Goal: Task Accomplishment & Management: Complete application form

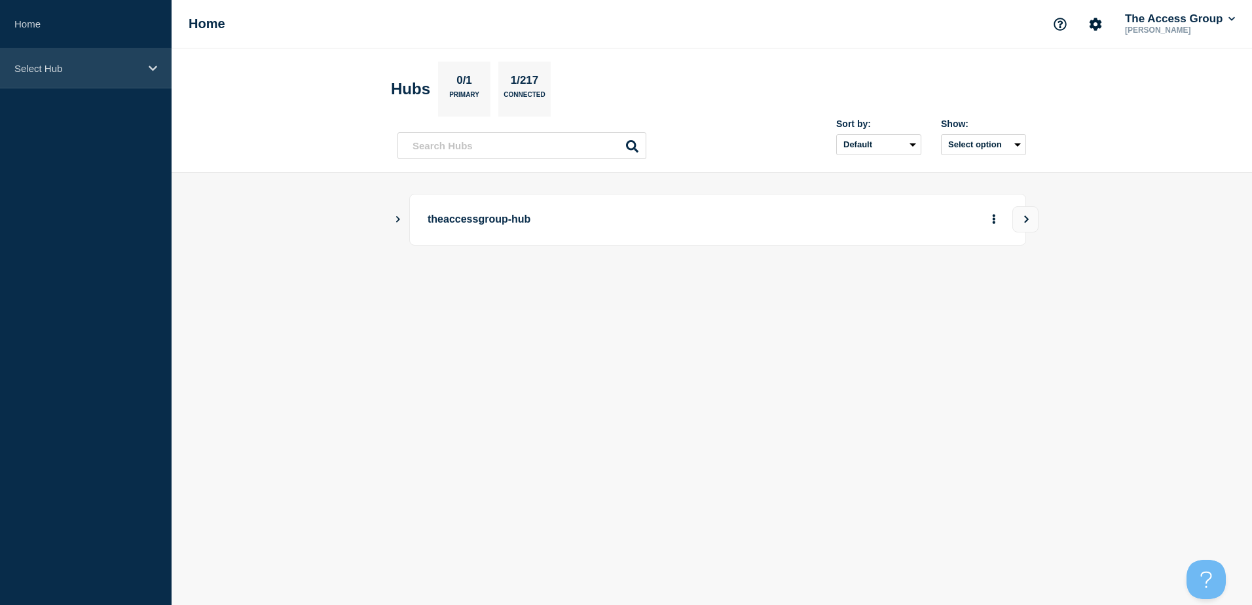
click at [92, 75] on div "Select Hub" at bounding box center [85, 68] width 171 height 40
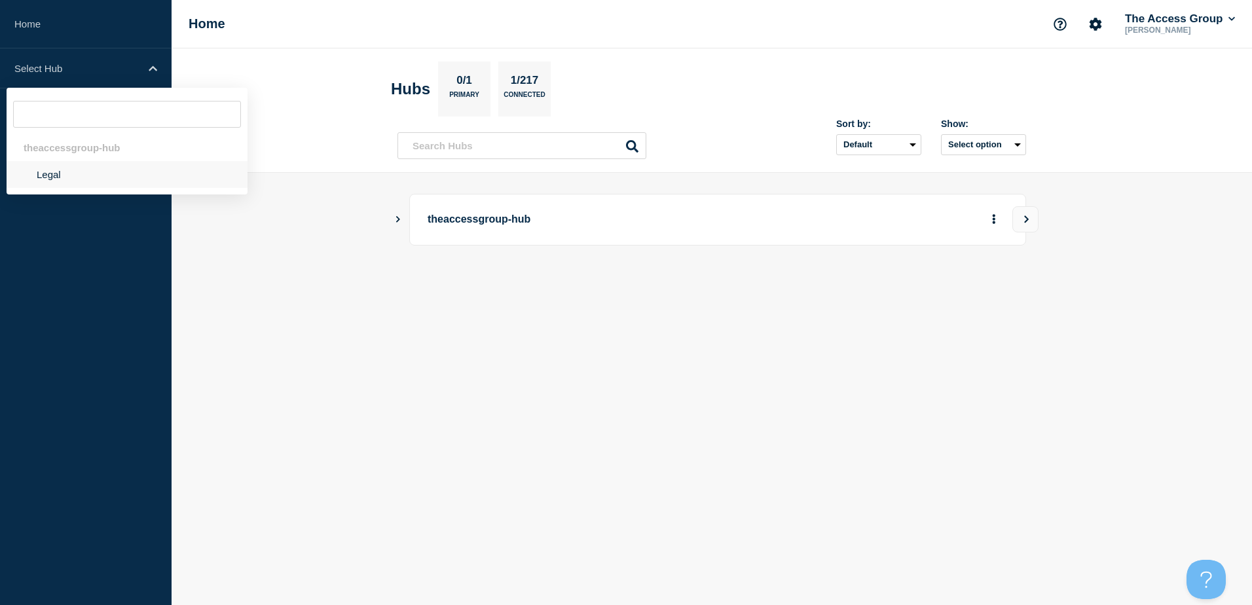
click at [86, 179] on li "Legal" at bounding box center [127, 174] width 241 height 27
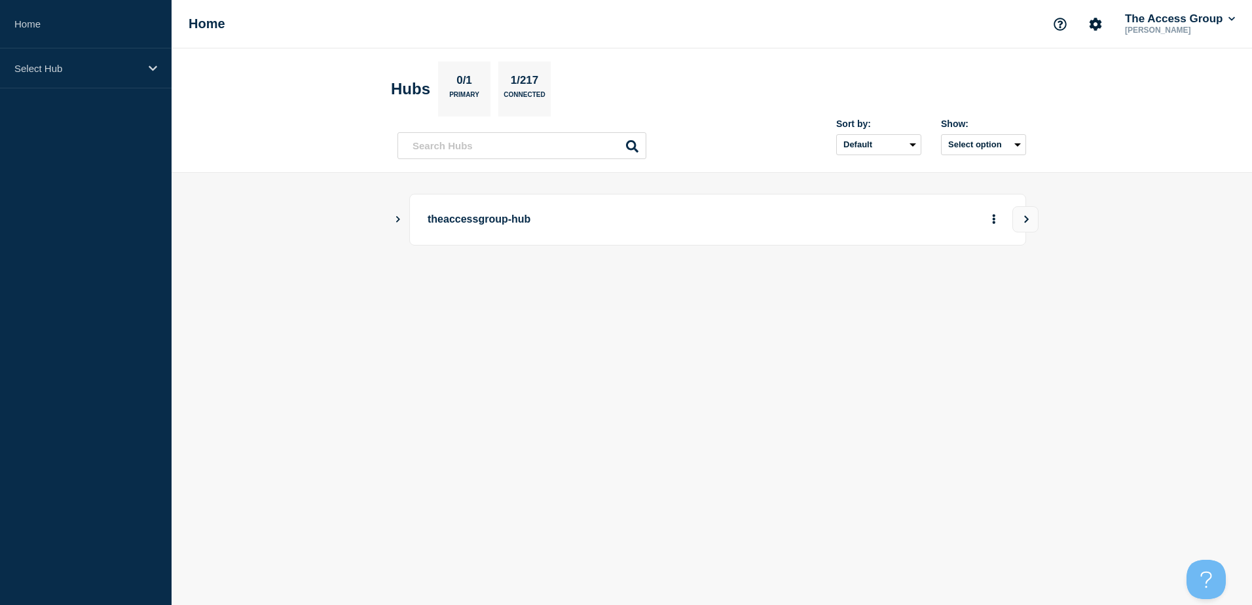
drag, startPoint x: 463, startPoint y: 218, endPoint x: 456, endPoint y: 238, distance: 21.8
click at [462, 225] on p "theaccessgroup-hub" at bounding box center [608, 220] width 362 height 24
click at [403, 222] on div "theaccessgroup-hub" at bounding box center [711, 220] width 628 height 52
drag, startPoint x: 403, startPoint y: 217, endPoint x: 396, endPoint y: 220, distance: 7.7
click at [401, 218] on div "theaccessgroup-hub" at bounding box center [711, 220] width 628 height 52
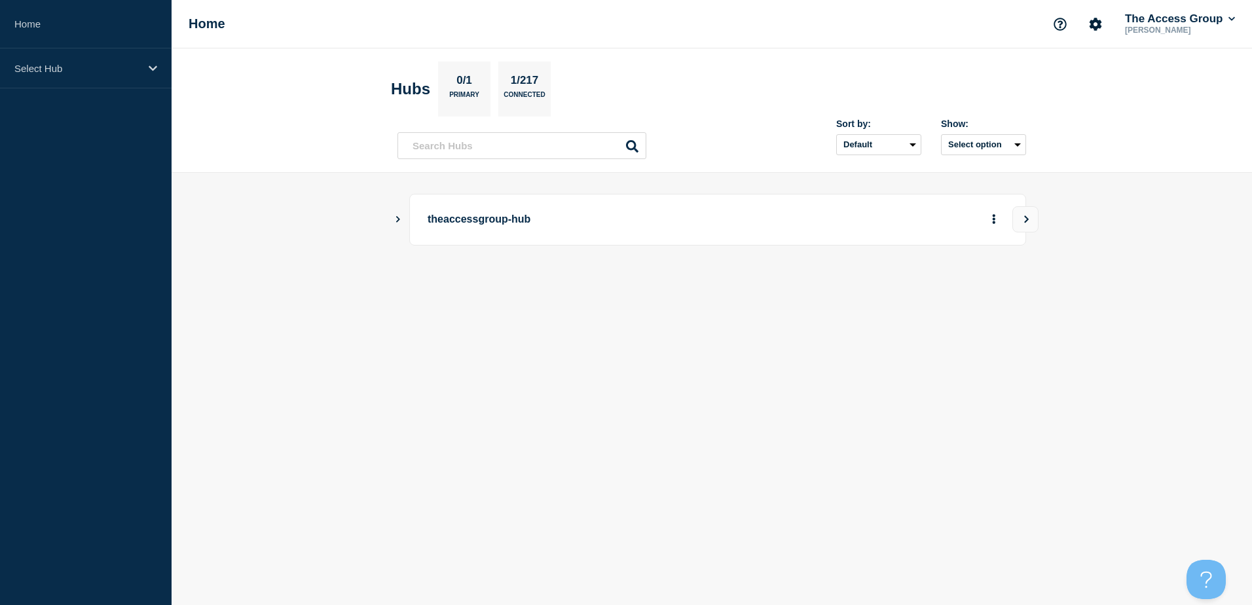
click at [395, 220] on icon "Show Connected Hubs" at bounding box center [397, 218] width 9 height 7
click at [473, 283] on p "Legal" at bounding box center [548, 285] width 206 height 26
click at [963, 282] on button "See overview" at bounding box center [947, 285] width 69 height 26
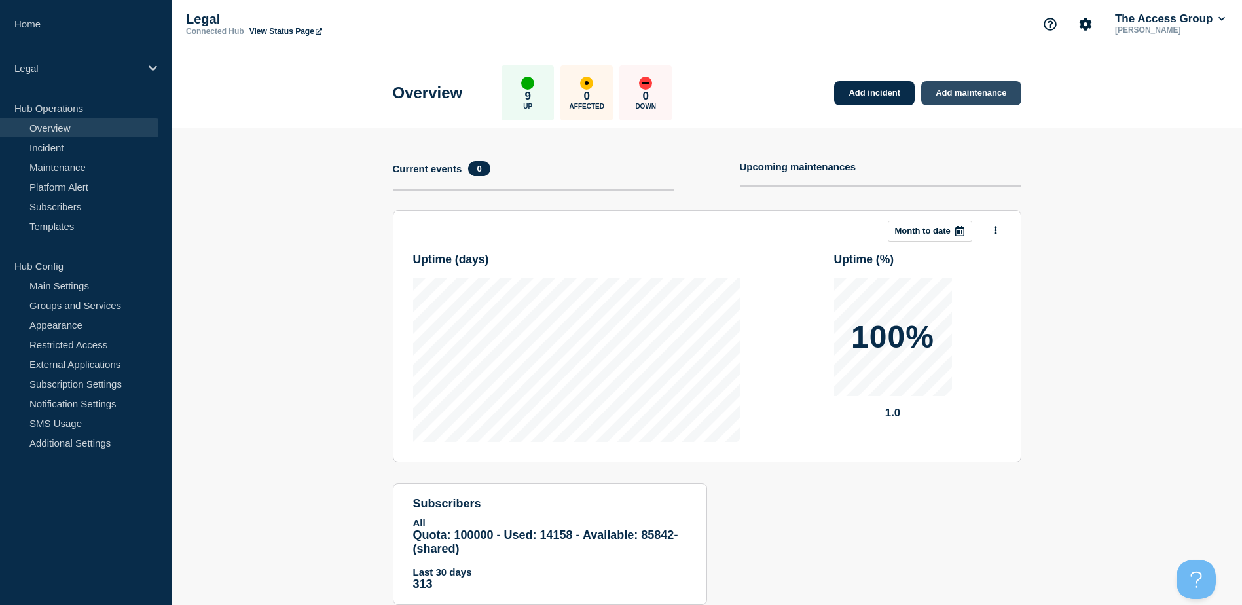
click at [975, 96] on link "Add maintenance" at bounding box center [970, 93] width 99 height 24
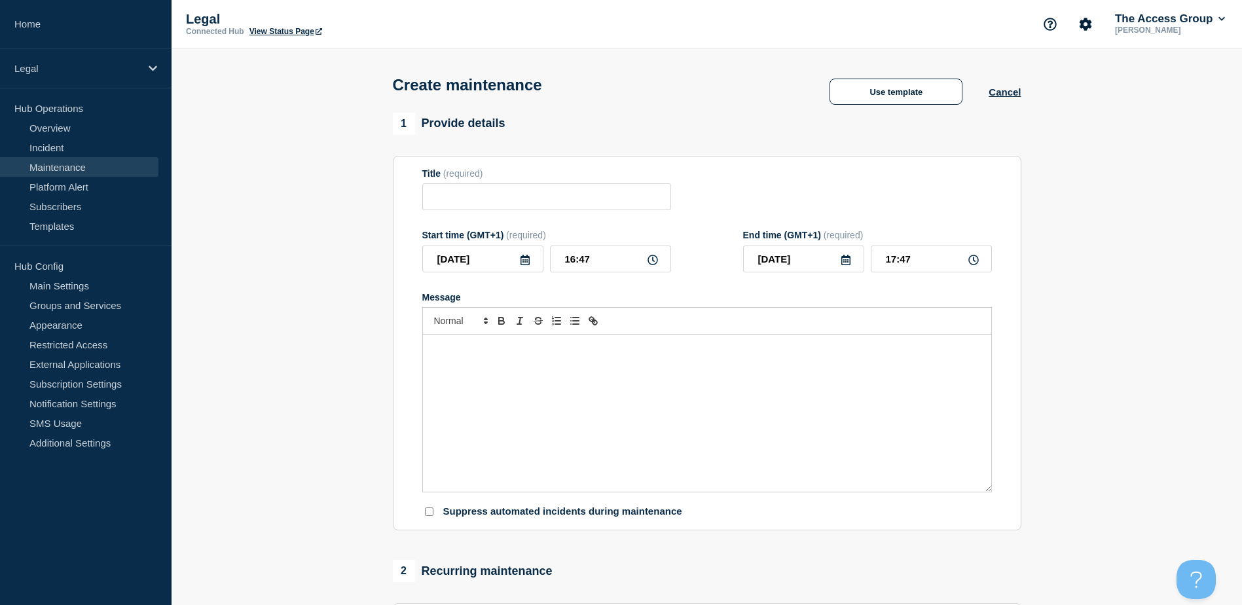
drag, startPoint x: 481, startPoint y: 344, endPoint x: 482, endPoint y: 351, distance: 6.7
click at [481, 345] on div "Message" at bounding box center [707, 412] width 568 height 157
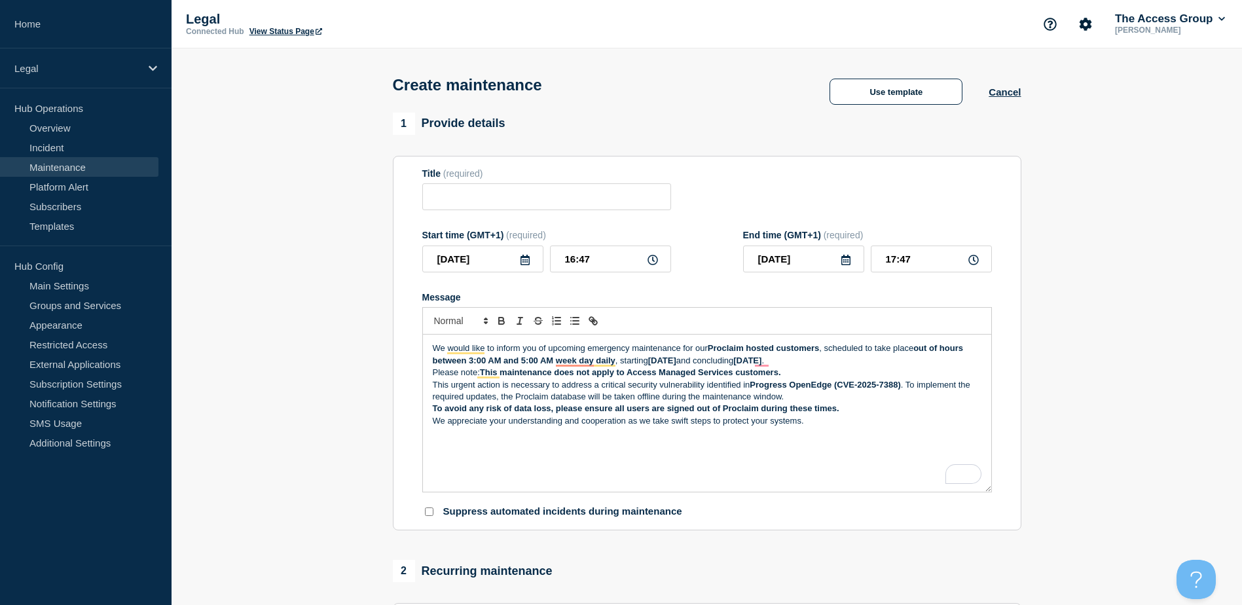
click at [801, 375] on p "Please note: This maintenance does not apply to Access Managed Services custome…" at bounding box center [707, 373] width 549 height 12
click at [942, 360] on p "We would like to inform you of upcoming emergency maintenance for our Proclaim …" at bounding box center [707, 354] width 549 height 24
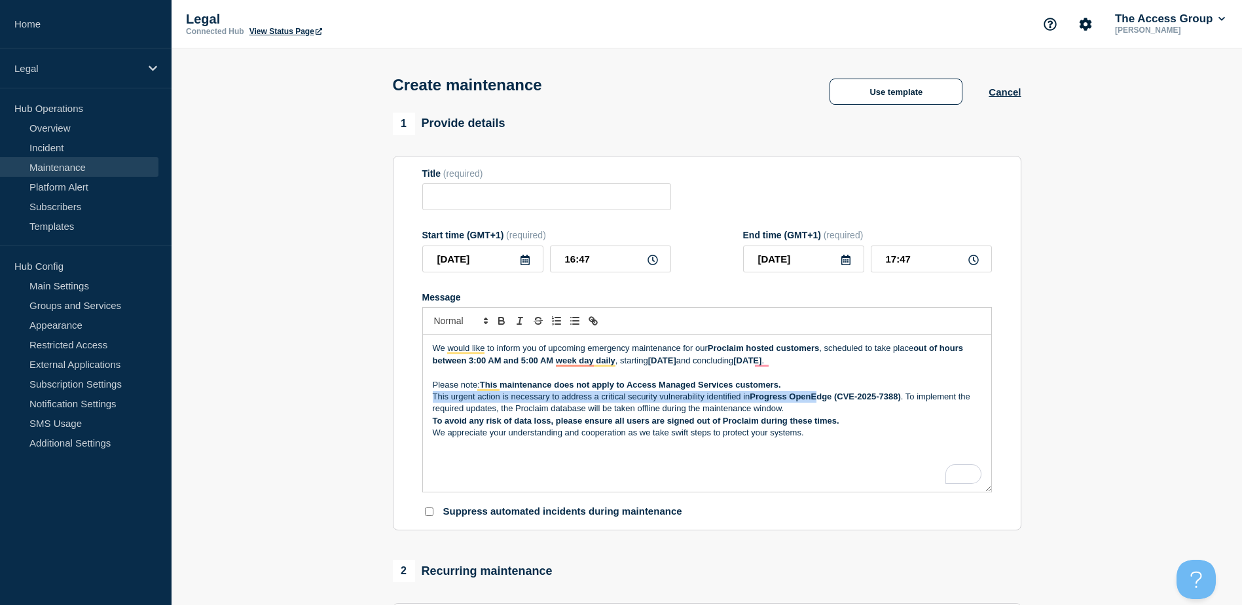
click at [820, 392] on div "We would like to inform you of upcoming emergency maintenance for our Proclaim …" at bounding box center [707, 412] width 568 height 157
click at [821, 388] on p "Please note: This maintenance does not apply to Access Managed Services custome…" at bounding box center [707, 385] width 549 height 12
click at [803, 388] on p "Please note: This maintenance does not apply to Access Managed Services custome…" at bounding box center [707, 385] width 549 height 12
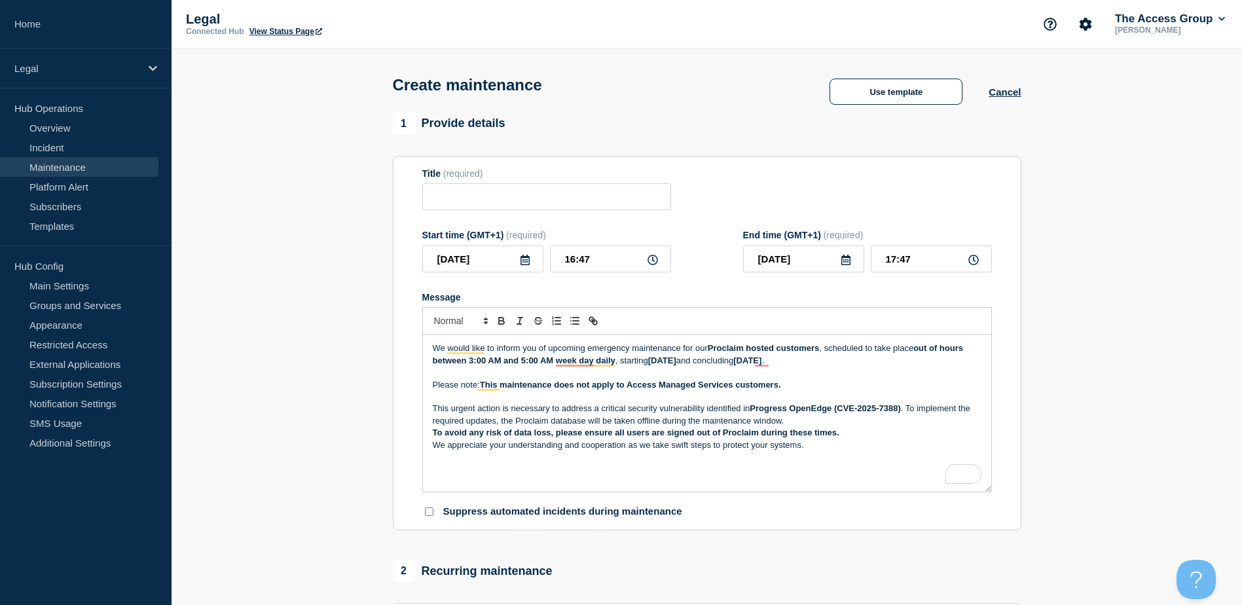
click at [803, 424] on p "This urgent action is necessary to address a critical security vulnerability id…" at bounding box center [707, 415] width 549 height 24
click at [864, 446] on p "To avoid any risk of data loss, please ensure all users are signed out of Procl…" at bounding box center [707, 445] width 549 height 12
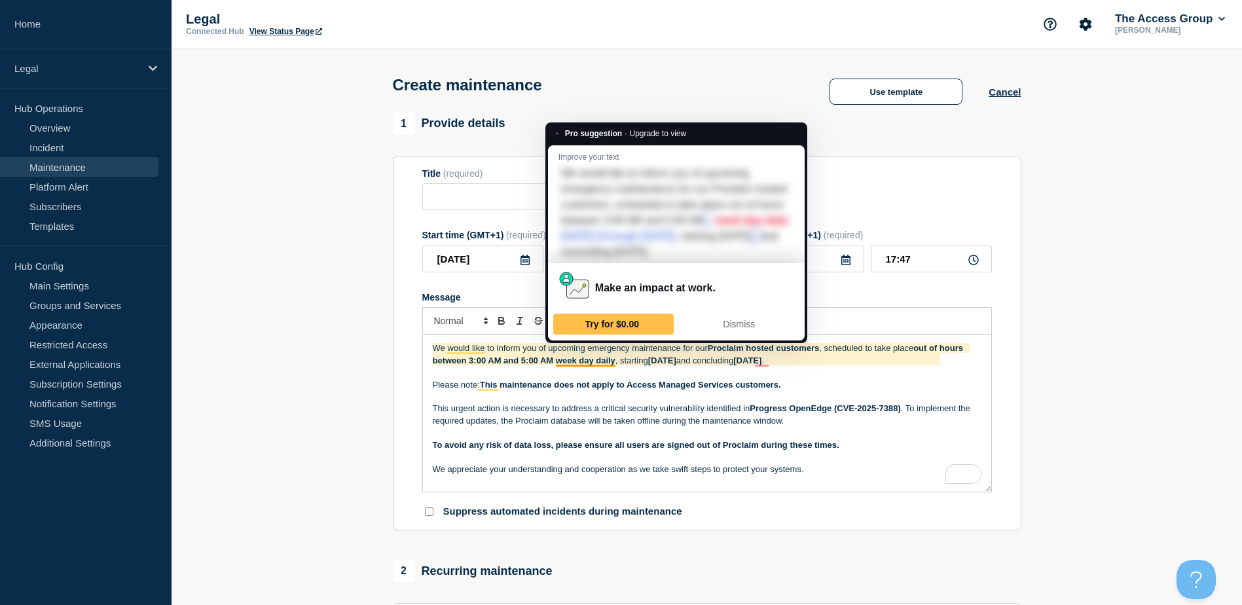
click at [632, 376] on p "To enrich screen reader interactions, please activate Accessibility in Grammarl…" at bounding box center [707, 373] width 549 height 12
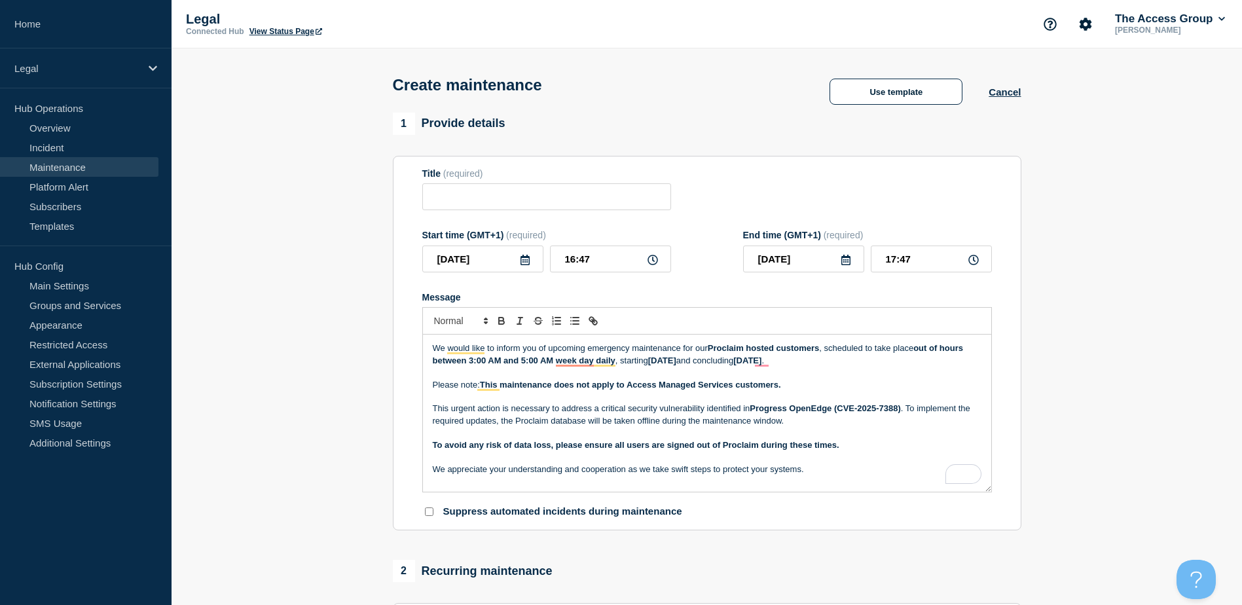
click at [528, 265] on icon at bounding box center [525, 260] width 10 height 10
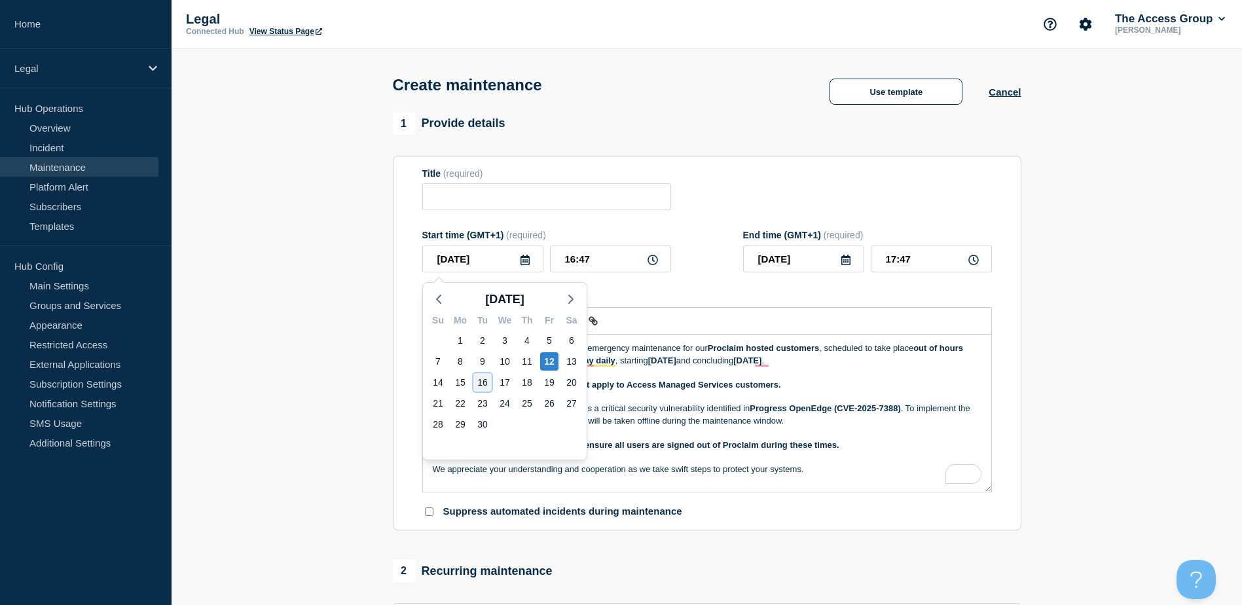
click at [482, 385] on div "16" at bounding box center [482, 382] width 18 height 18
type input "2025-09-16"
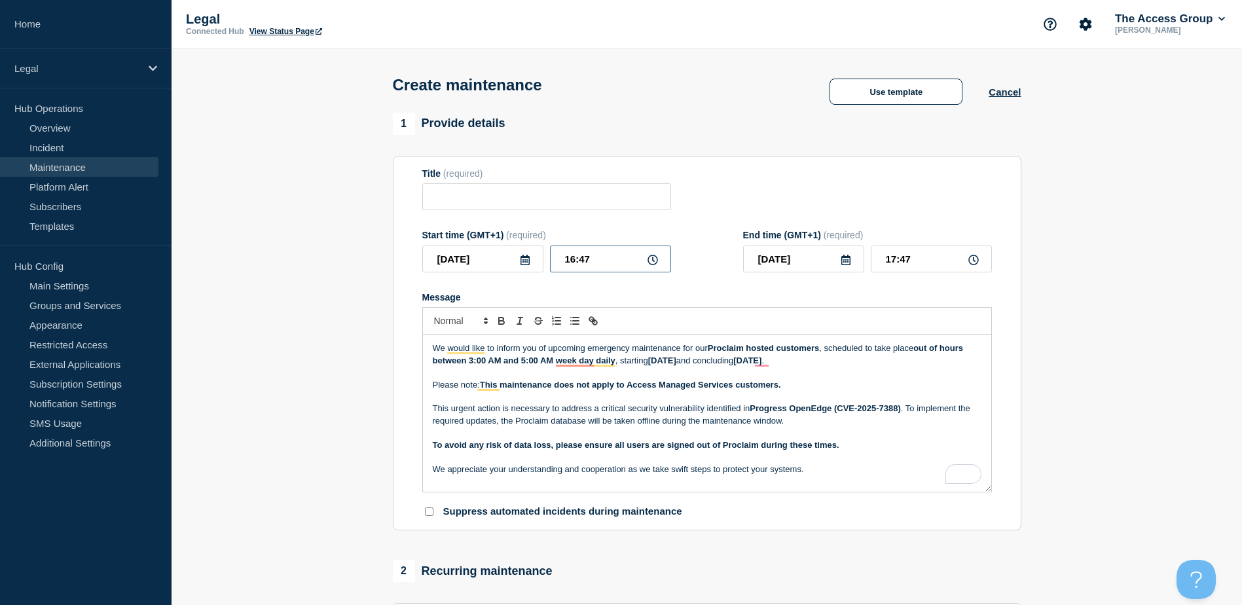
drag, startPoint x: 619, startPoint y: 267, endPoint x: 536, endPoint y: 265, distance: 83.2
click at [536, 265] on div "2025-09-16 16:47" at bounding box center [546, 258] width 249 height 27
type input "03:00"
type input "04:00"
click at [843, 265] on icon at bounding box center [845, 260] width 9 height 10
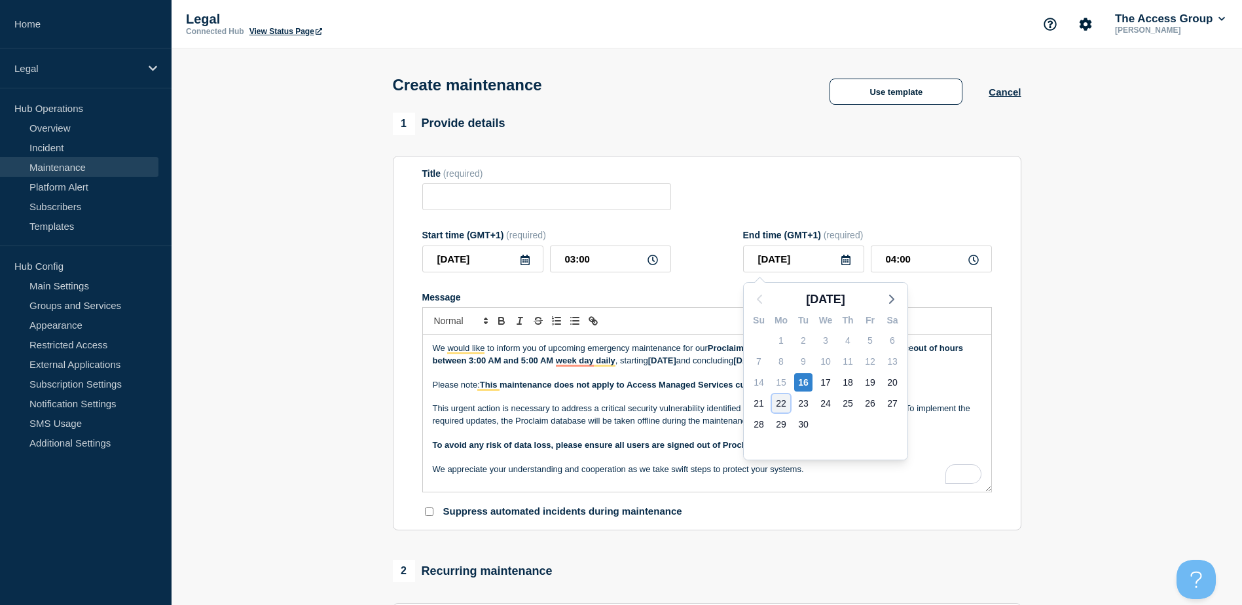
click at [784, 401] on div "22" at bounding box center [781, 403] width 18 height 18
type input "2025-09-22"
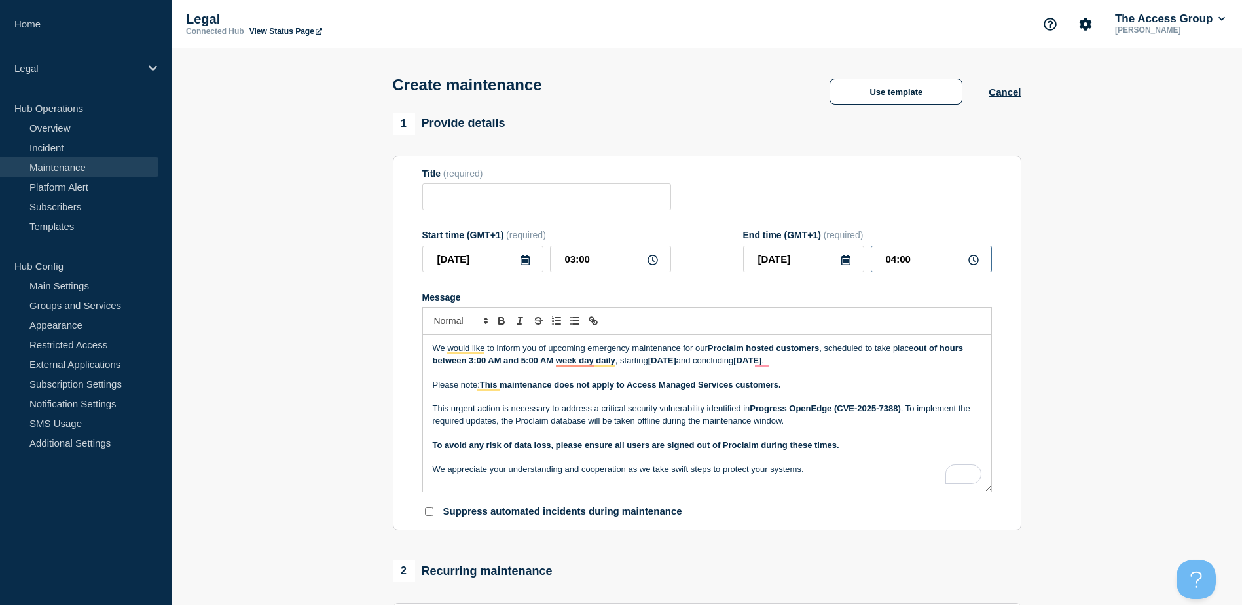
drag, startPoint x: 944, startPoint y: 265, endPoint x: 865, endPoint y: 266, distance: 79.2
click at [865, 266] on div "2025-09-22 04:00" at bounding box center [867, 258] width 249 height 27
type input "05:00"
click at [921, 293] on form "Title (required) Start time (GMT+1) (required) 2025-09-16 03:00 End time (GMT+1…" at bounding box center [706, 343] width 569 height 350
click at [516, 204] on input "Title" at bounding box center [546, 196] width 249 height 27
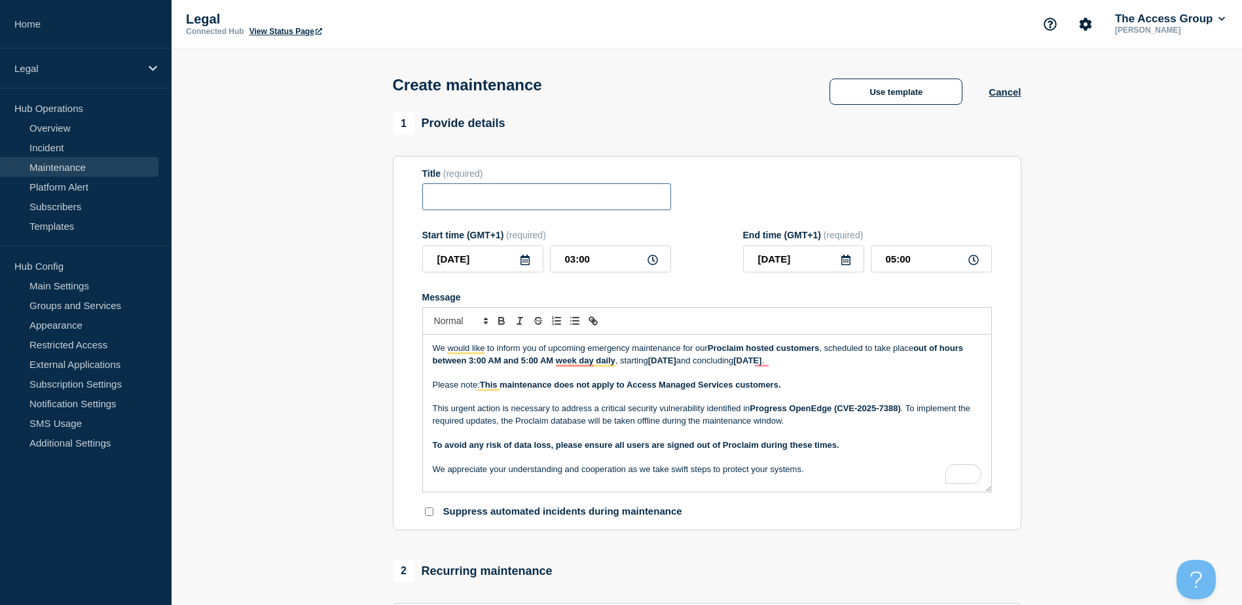
click at [480, 204] on input "Title" at bounding box center [546, 196] width 249 height 27
paste input "Emergency Maintenance Notification – Proclaim Hosted Customers"
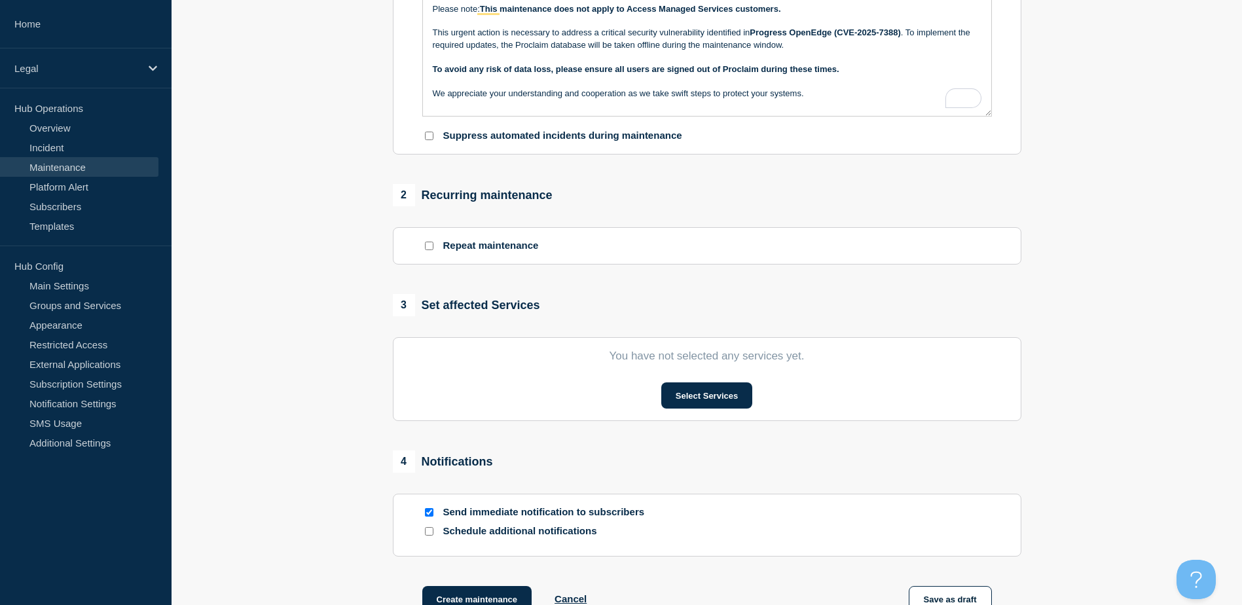
scroll to position [458, 0]
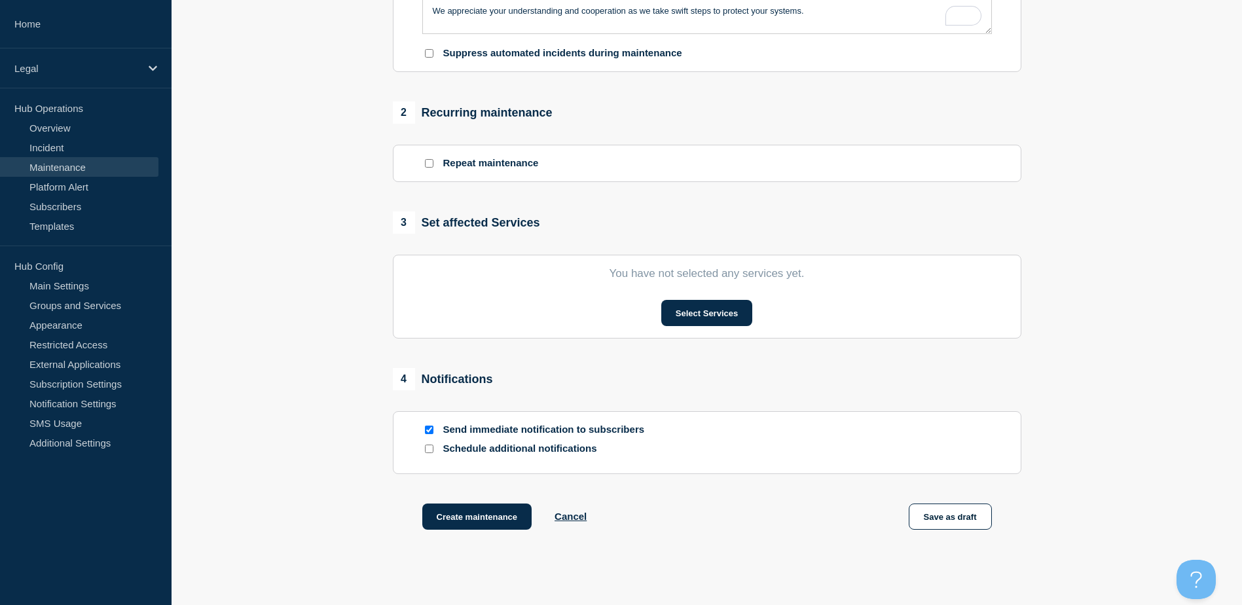
type input "Emergency Maintenance Notification – Proclaim Hosted Customers"
click at [701, 322] on button "Select Services" at bounding box center [706, 313] width 91 height 26
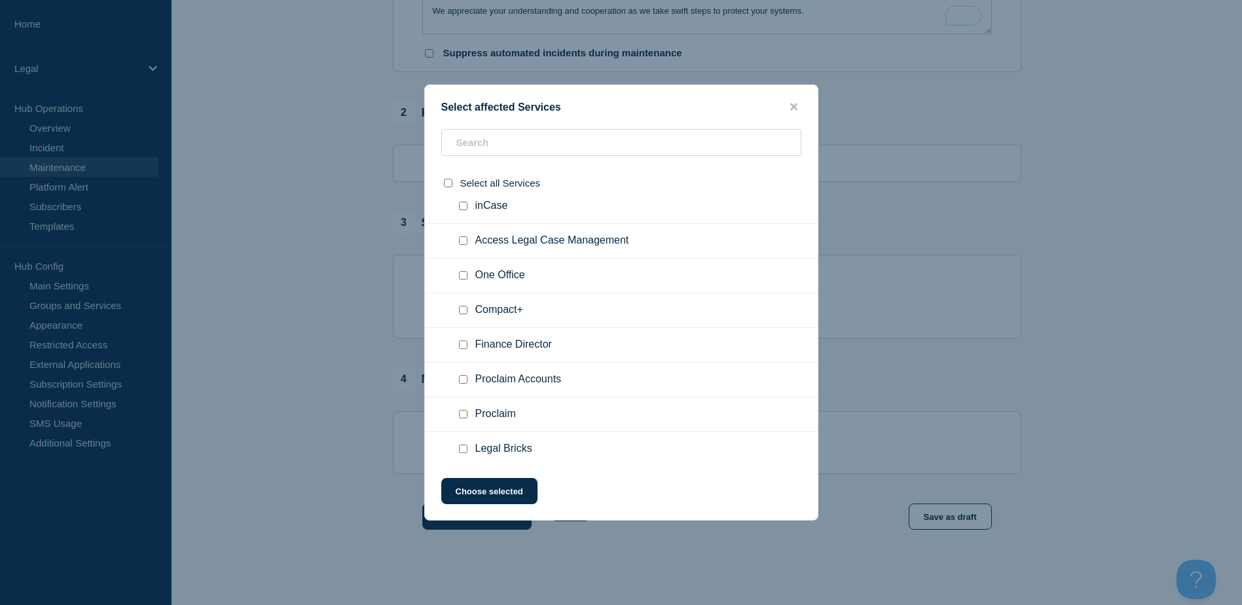
scroll to position [86, 0]
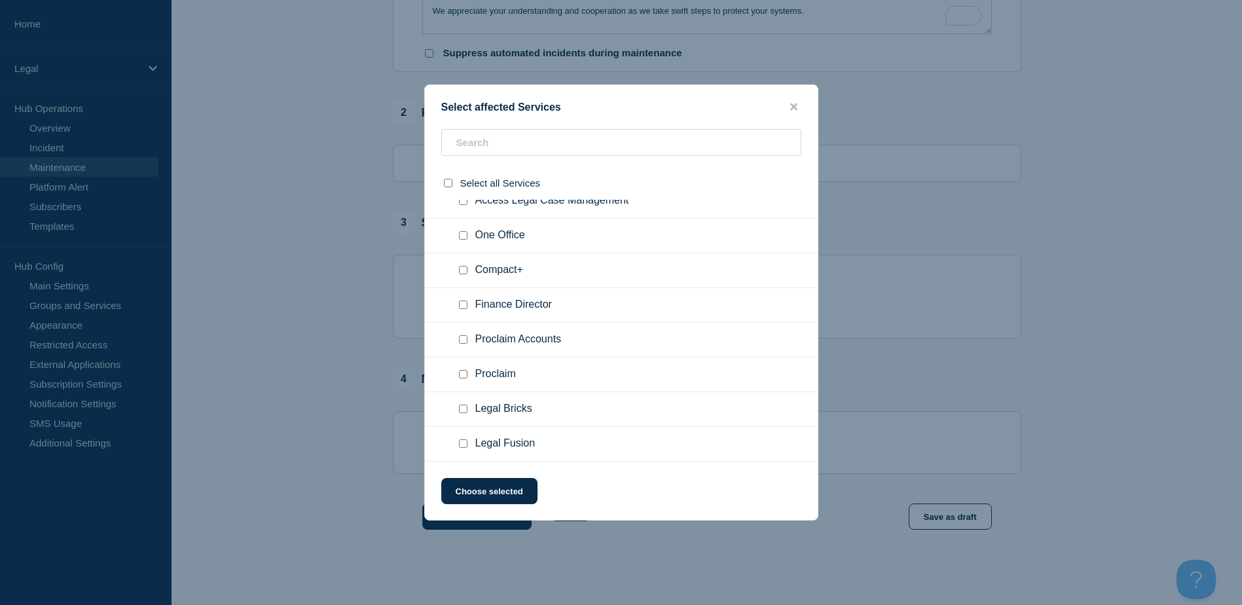
drag, startPoint x: 463, startPoint y: 372, endPoint x: 482, endPoint y: 400, distance: 33.0
click at [463, 373] on input "Proclaim checkbox" at bounding box center [463, 374] width 9 height 9
checkbox input "true"
click at [492, 488] on button "Choose selected" at bounding box center [489, 491] width 96 height 26
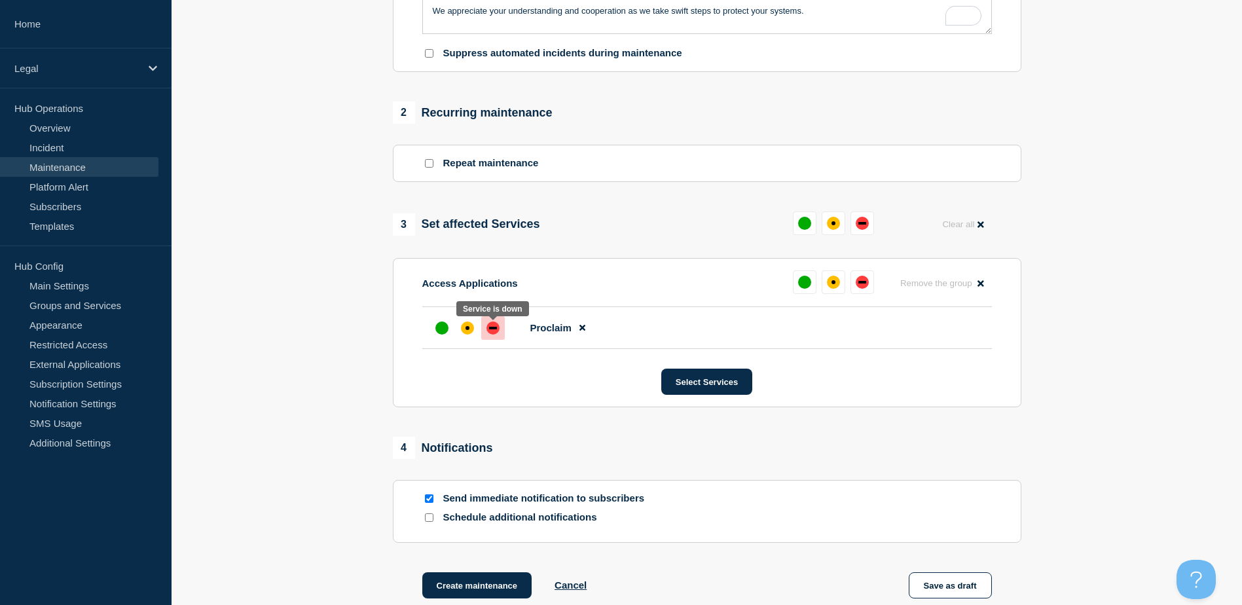
click at [490, 329] on div "down" at bounding box center [493, 328] width 8 height 3
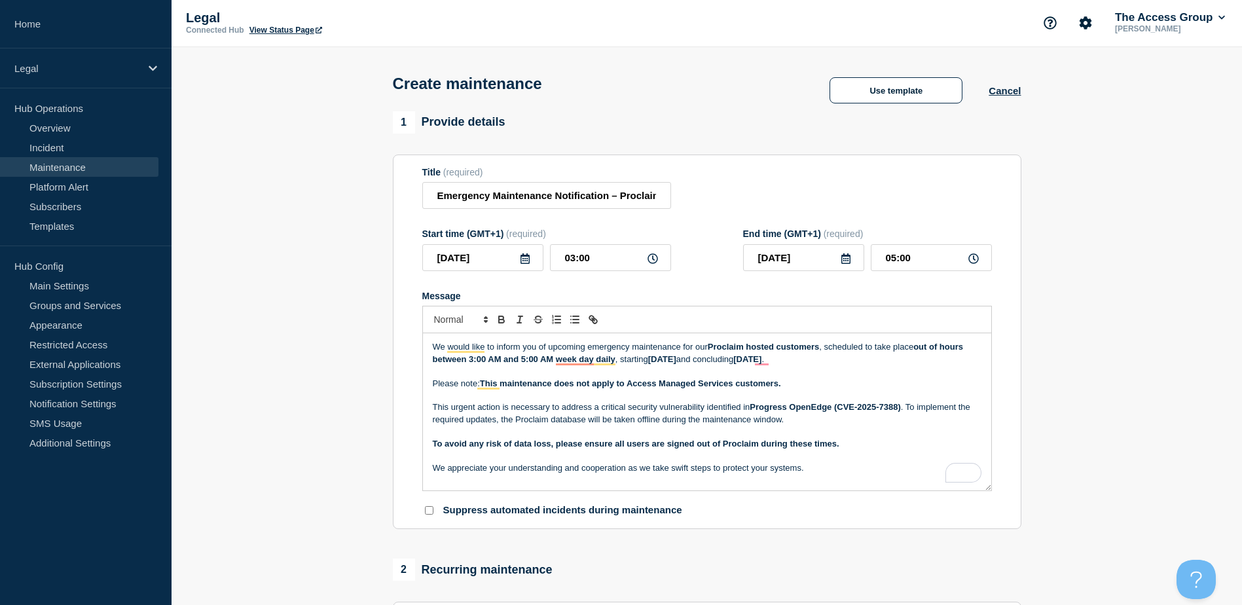
scroll to position [0, 0]
click at [433, 202] on input "Emergency Maintenance Notification – Proclaim Hosted Customers" at bounding box center [546, 196] width 249 height 27
drag, startPoint x: 482, startPoint y: 206, endPoint x: 780, endPoint y: 204, distance: 297.8
click at [780, 204] on div "Title (required) Emergency Maintenance Notification – Proclaim Hosted Customers" at bounding box center [706, 189] width 569 height 43
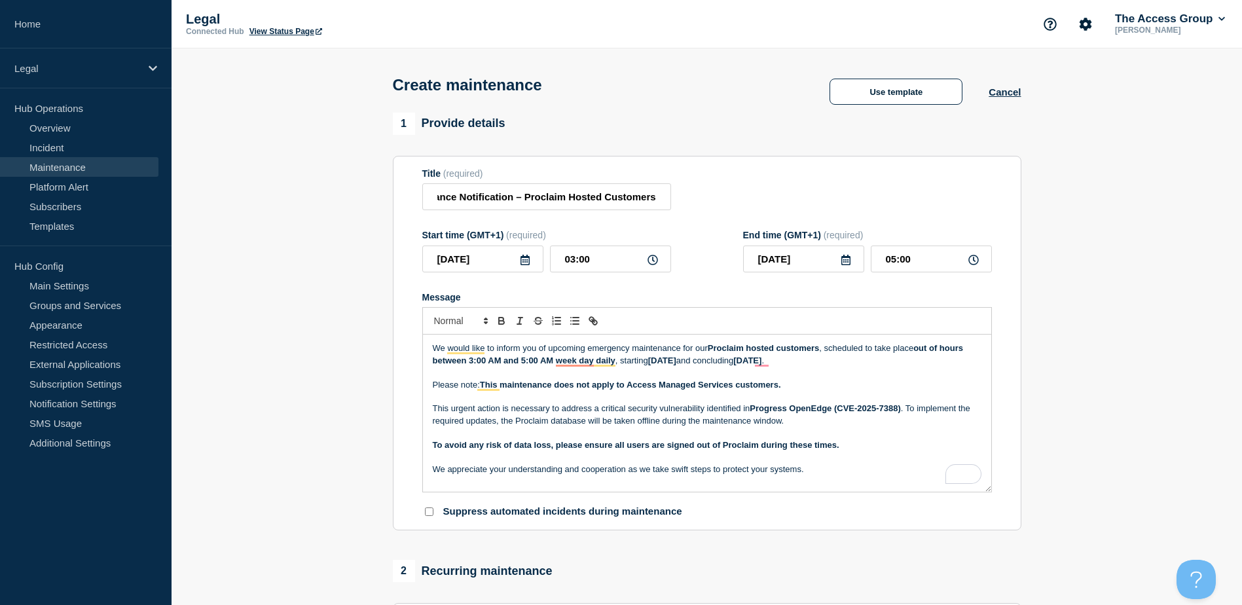
scroll to position [0, 0]
click at [722, 264] on div "Start time (GMT+1) (required) 2025-09-16 03:00 End time (GMT+1) (required) 2025…" at bounding box center [706, 251] width 569 height 43
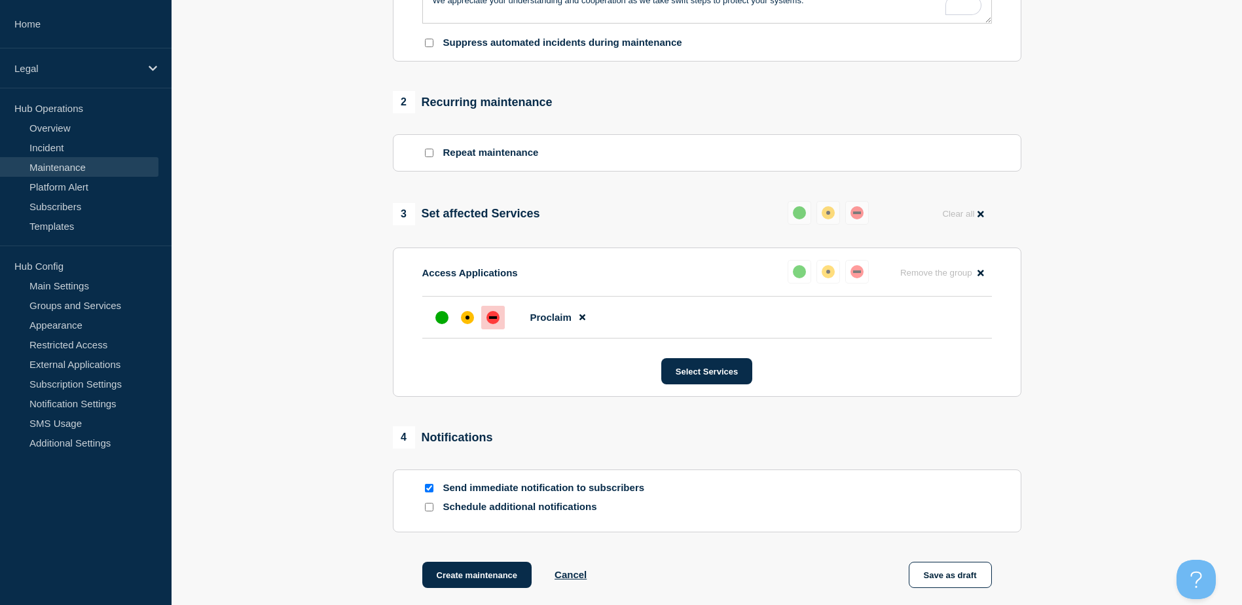
scroll to position [605, 0]
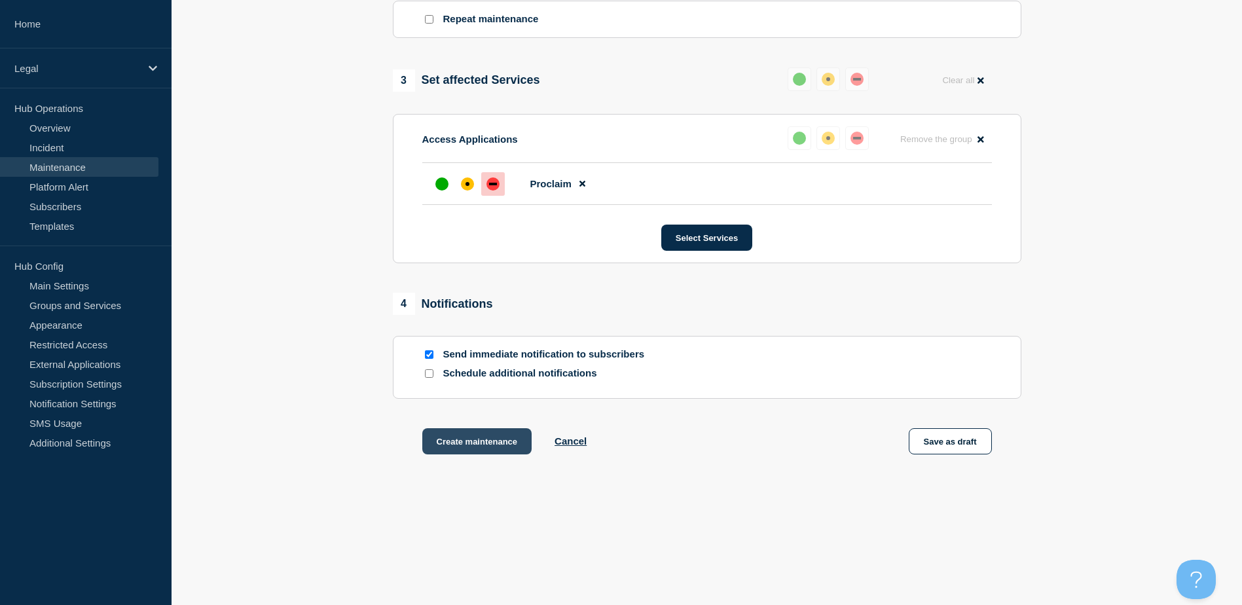
click at [518, 449] on button "Create maintenance" at bounding box center [477, 441] width 110 height 26
